Goal: Task Accomplishment & Management: Manage account settings

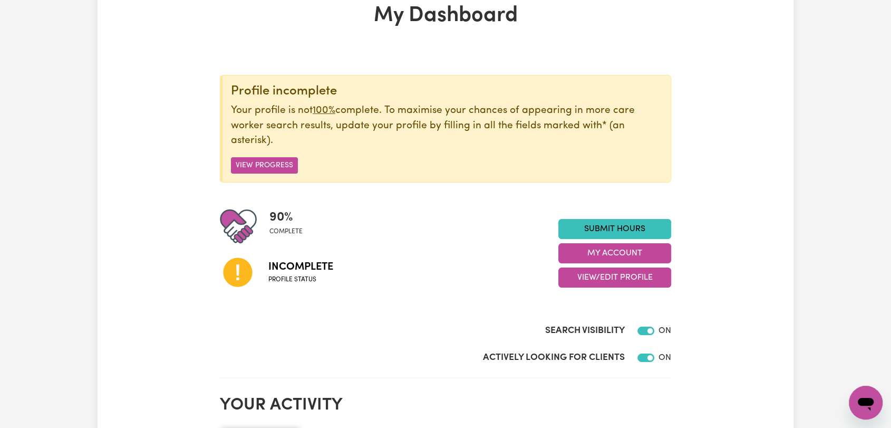
scroll to position [55, 0]
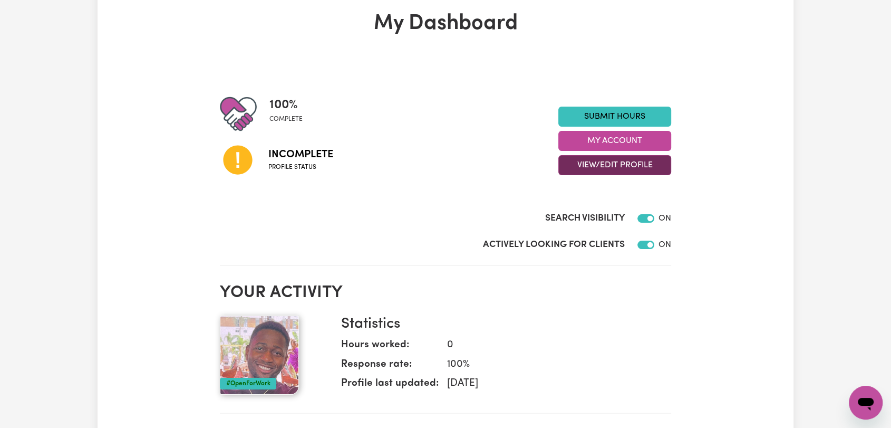
click at [603, 157] on button "View/Edit Profile" at bounding box center [615, 165] width 113 height 20
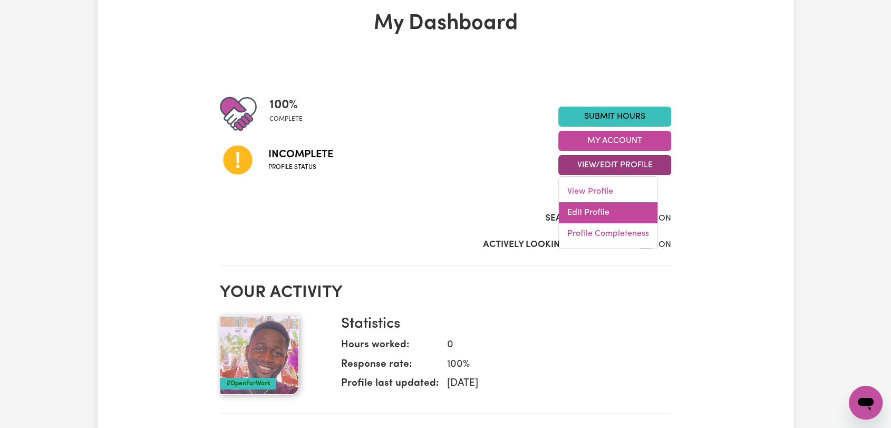
click at [599, 211] on link "Edit Profile" at bounding box center [608, 212] width 99 height 21
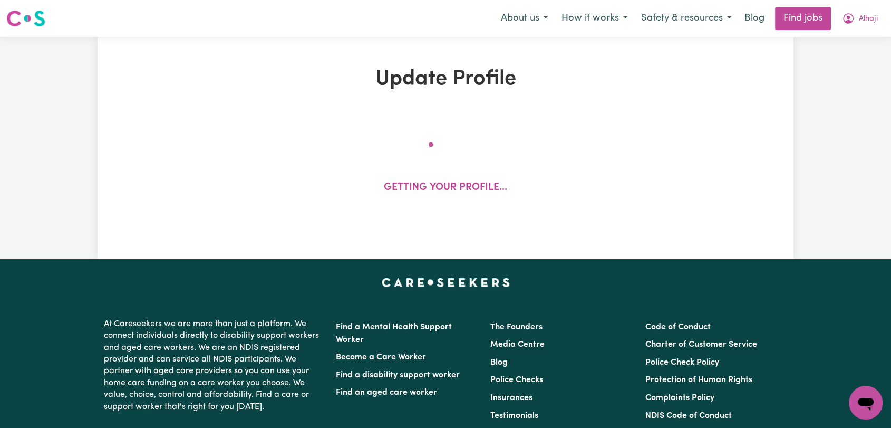
select select "[DEMOGRAPHIC_DATA]"
select select "[DEMOGRAPHIC_DATA] Citizen"
select select "Studying a healthcare related degree or qualification"
select select "95"
select select "110"
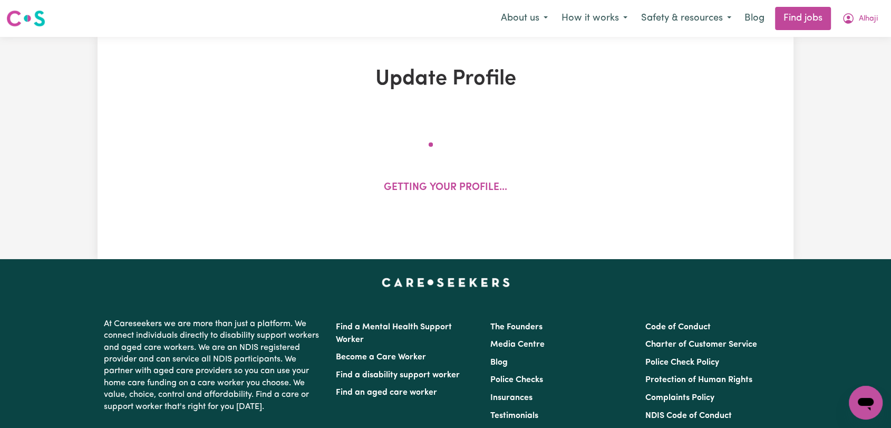
select select "135"
select select "155"
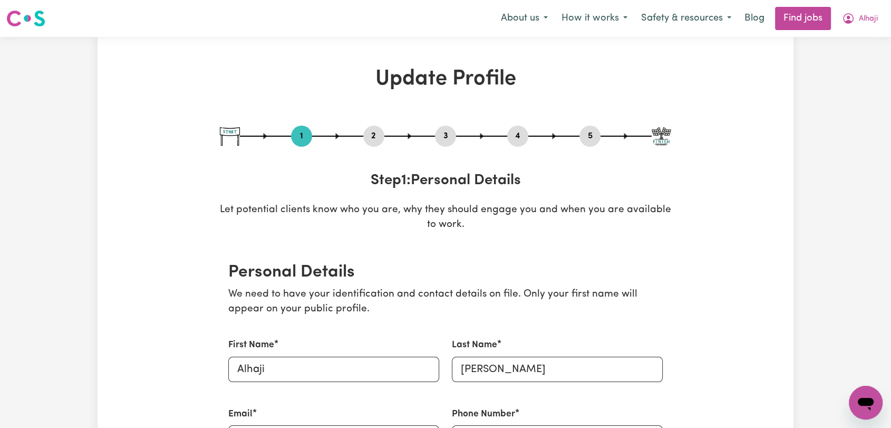
click at [515, 129] on button "4" at bounding box center [517, 136] width 21 height 14
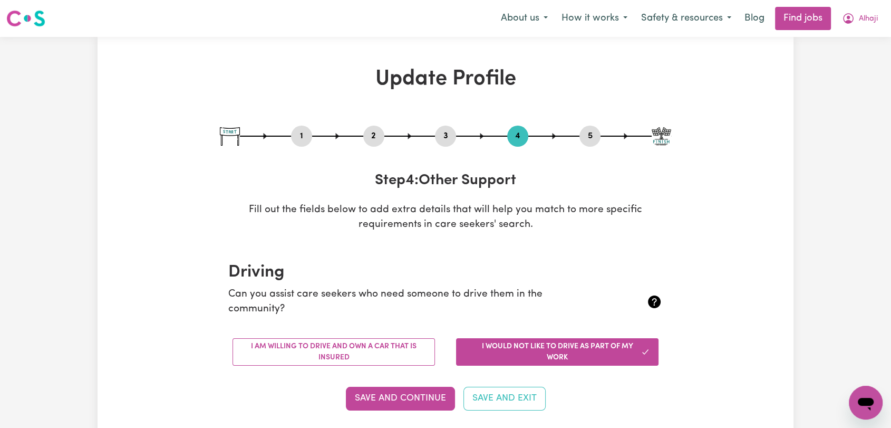
click at [376, 135] on button "2" at bounding box center [373, 136] width 21 height 14
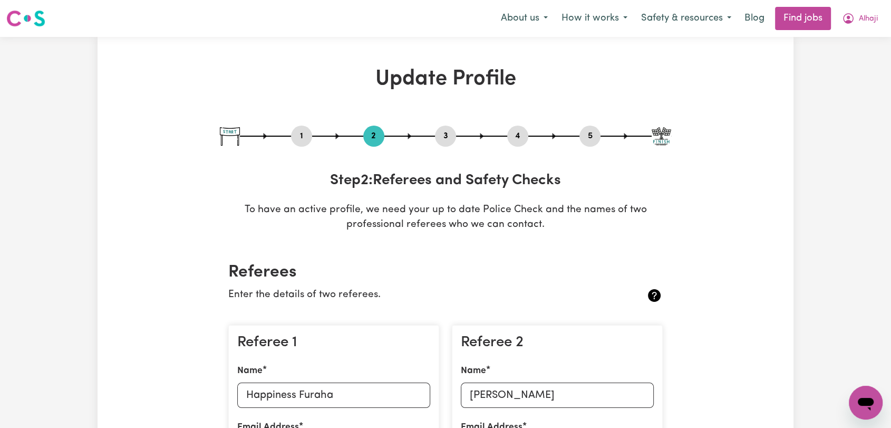
click at [445, 137] on button "3" at bounding box center [445, 136] width 21 height 14
select select "2020"
select select "2025"
select select "2023"
select select "2019"
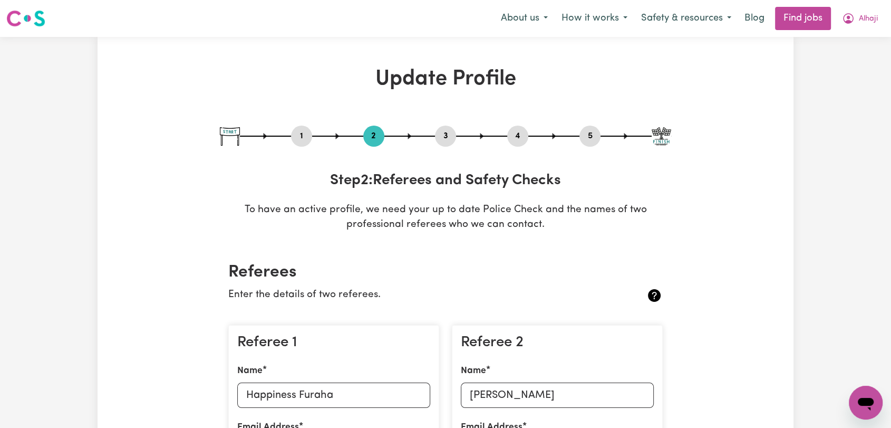
select select "2020"
select select "Certificate III (Individual Support)"
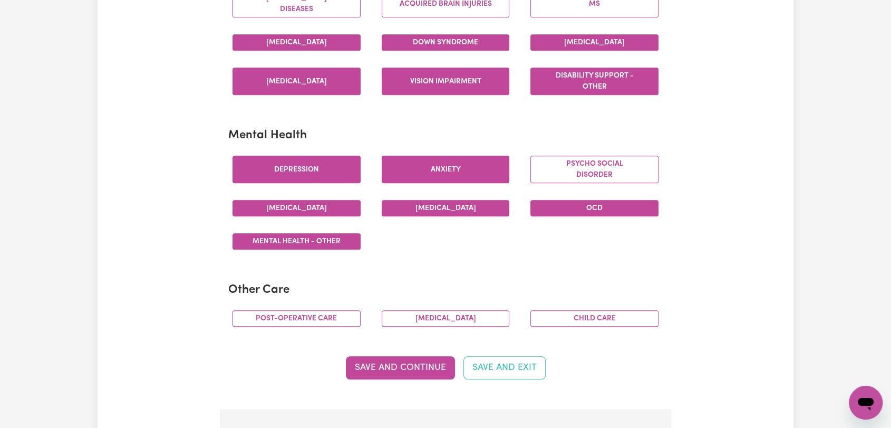
scroll to position [293, 0]
